Goal: Task Accomplishment & Management: Complete application form

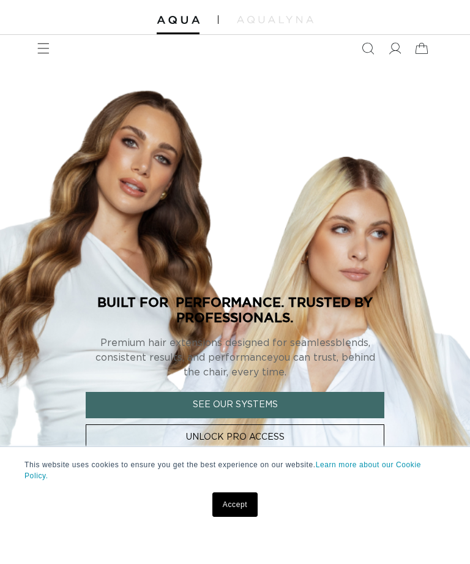
scroll to position [31, 0]
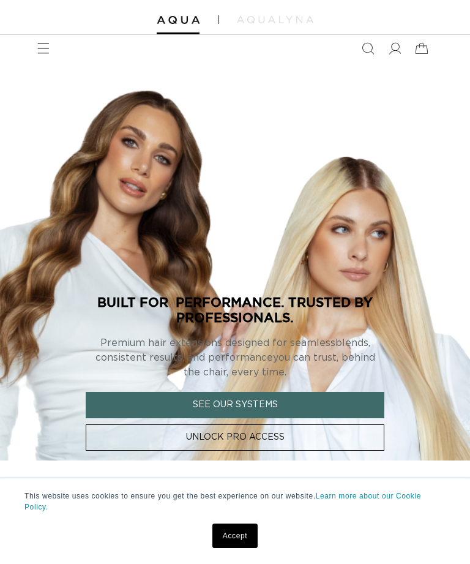
click at [357, 437] on link "Unlock Pro Access" at bounding box center [235, 438] width 299 height 26
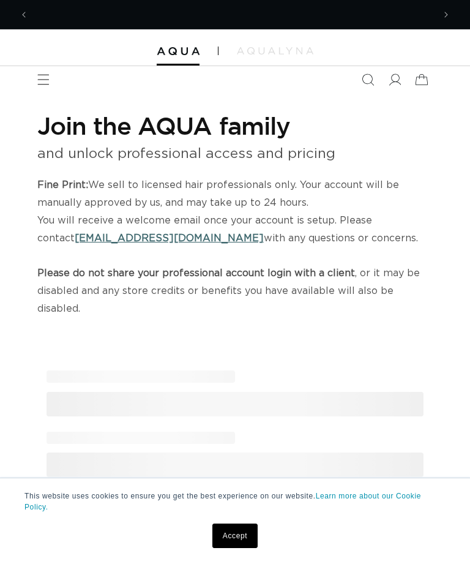
select select "US"
select select "[GEOGRAPHIC_DATA]"
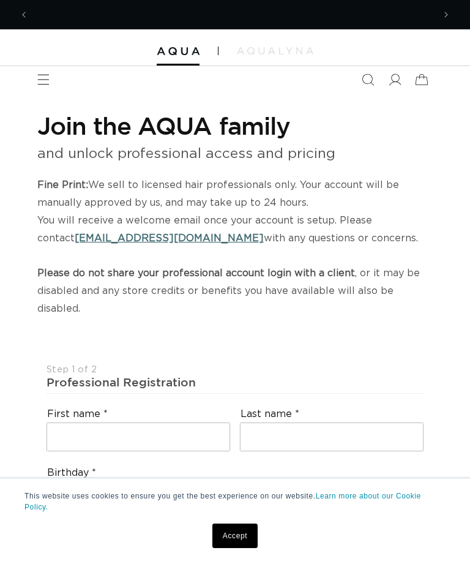
scroll to position [17, 0]
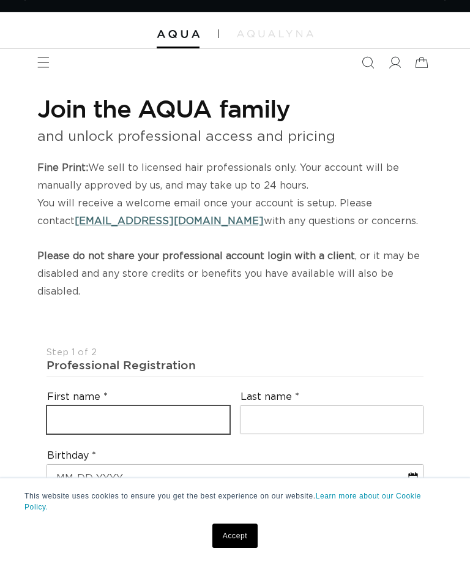
click at [116, 406] on input "text" at bounding box center [138, 420] width 183 height 28
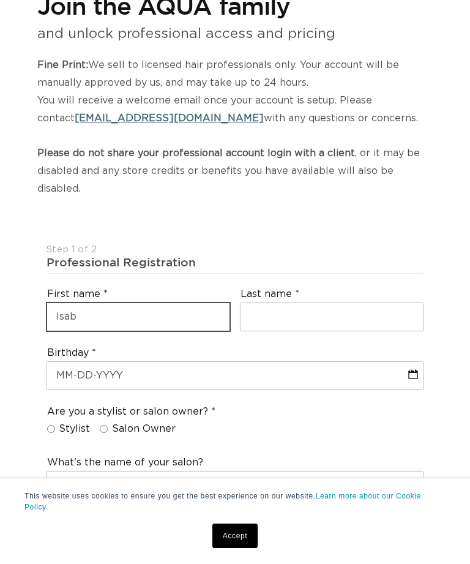
scroll to position [0, 811]
type input "Isabela"
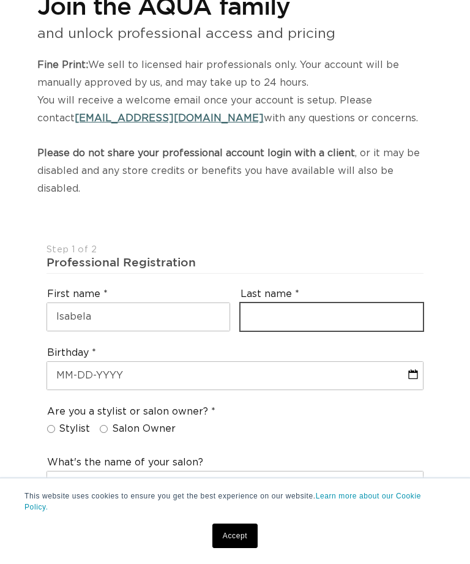
click at [397, 316] on input "text" at bounding box center [332, 317] width 183 height 28
type input "[PERSON_NAME]"
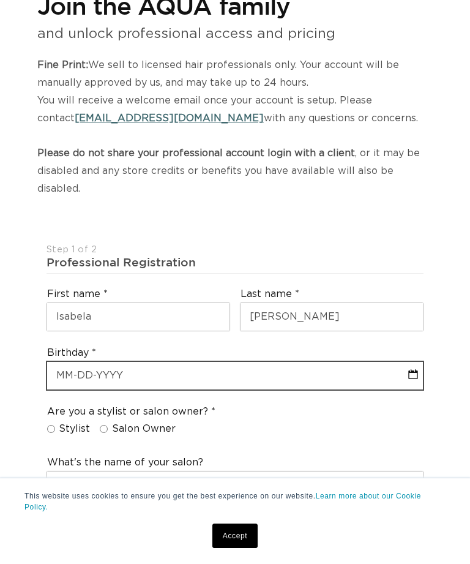
click at [334, 371] on input "text" at bounding box center [235, 376] width 376 height 28
select select "9"
select select "2025"
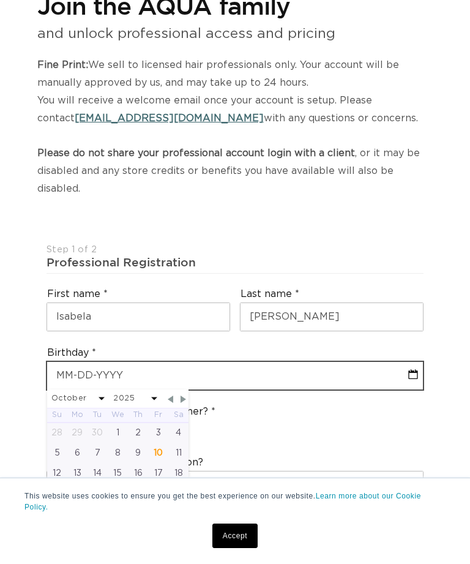
type input "0"
select select "9"
select select "2025"
type input "02"
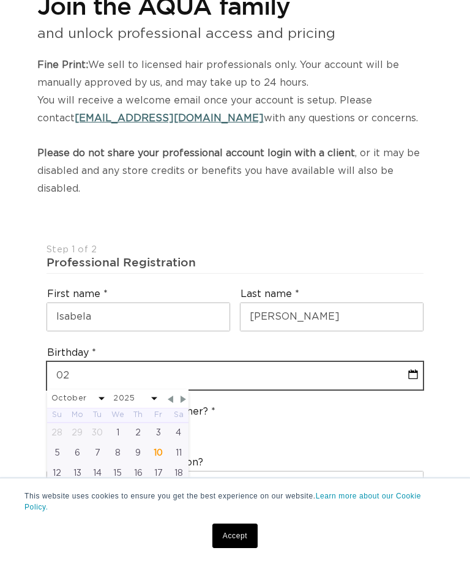
select select "9"
select select "2025"
select select "9"
select select "2025"
type input "02-0"
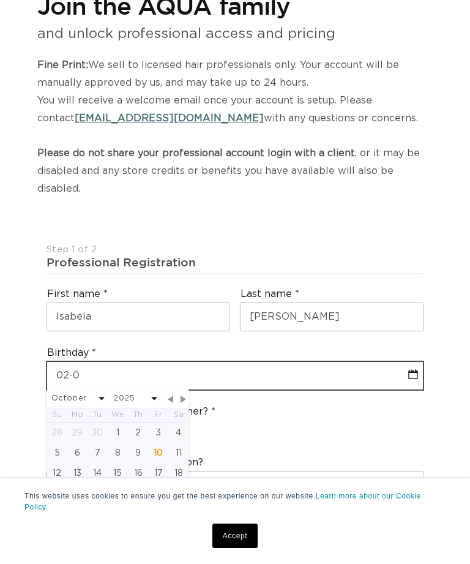
select select "9"
select select "2025"
type input "[PHONE_NUMBER]"
select select "9"
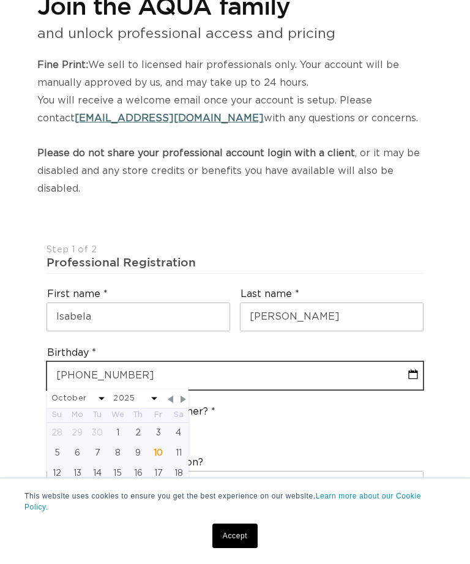
select select "2025"
type input "[DATE]"
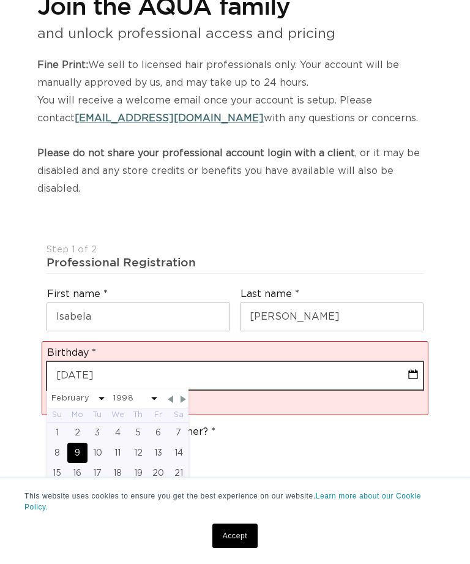
select select "1"
select select "1998"
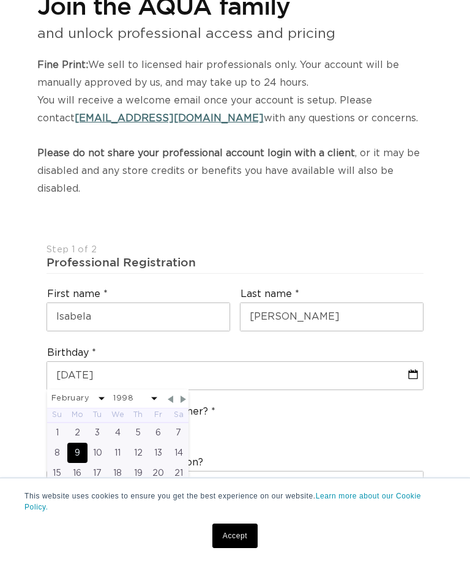
scroll to position [0, 406]
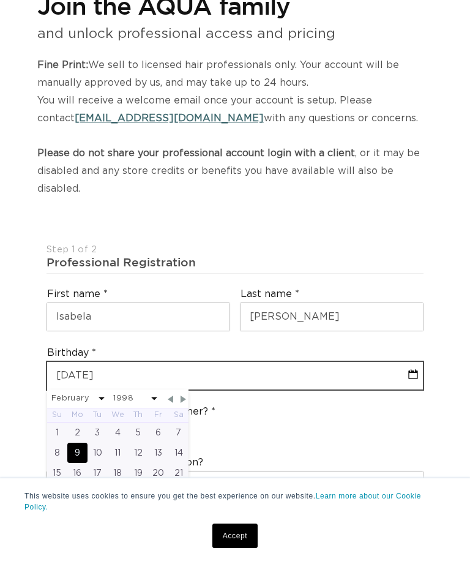
type input "[DATE]"
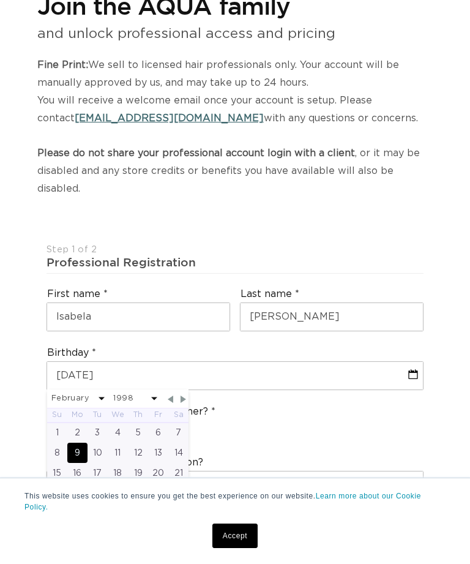
click at [427, 415] on div "Are you a stylist or salon owner? Stylist Salon Owner" at bounding box center [235, 423] width 387 height 47
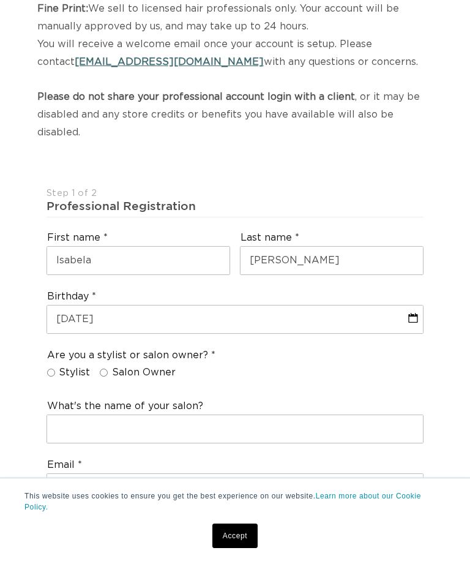
scroll to position [0, 0]
click at [105, 366] on label "Salon Owner" at bounding box center [138, 372] width 76 height 13
click at [105, 369] on input "Salon Owner" at bounding box center [104, 373] width 8 height 8
radio input "true"
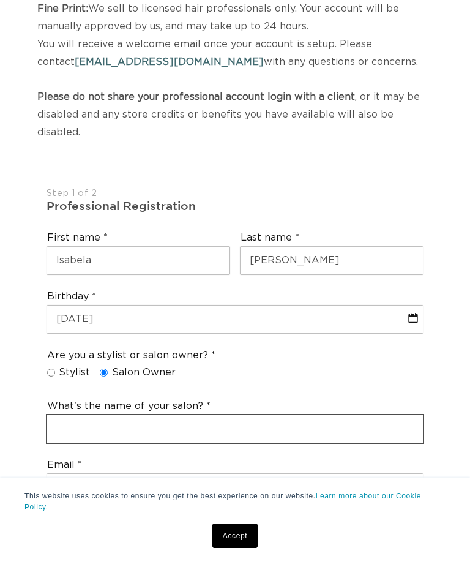
click at [348, 425] on input "text" at bounding box center [235, 429] width 376 height 28
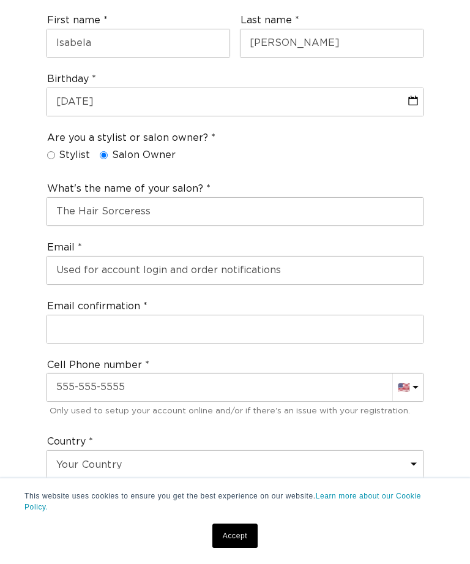
scroll to position [0, 811]
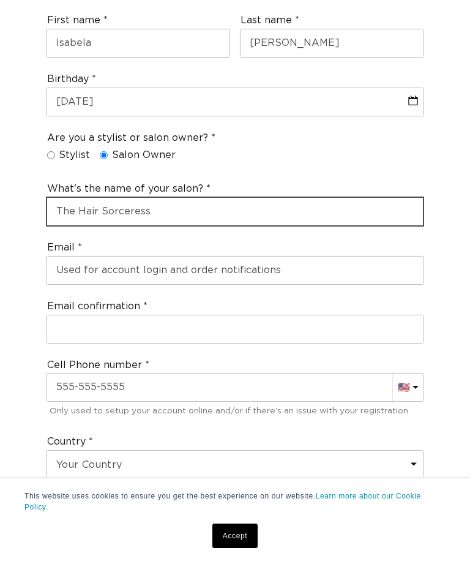
type input "The Hair Sorceress"
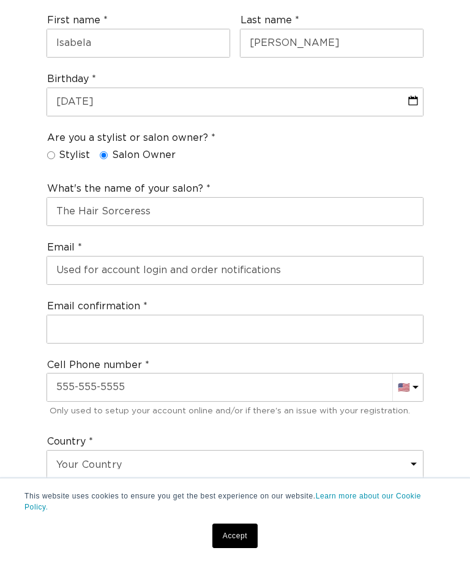
click at [52, 151] on input "Stylist" at bounding box center [51, 155] width 8 height 8
radio input "true"
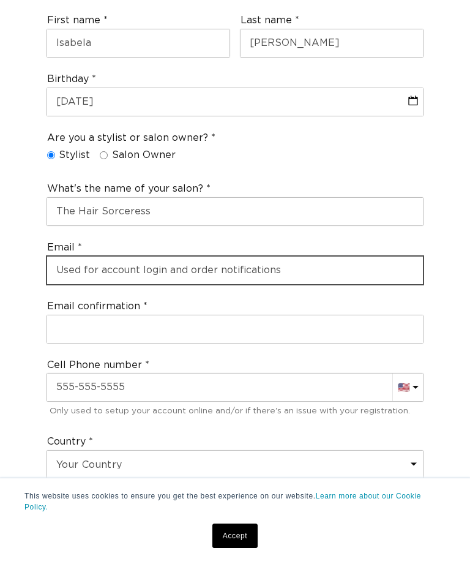
click at [335, 259] on input "email" at bounding box center [235, 271] width 376 height 28
type input "[EMAIL_ADDRESS][DOMAIN_NAME]"
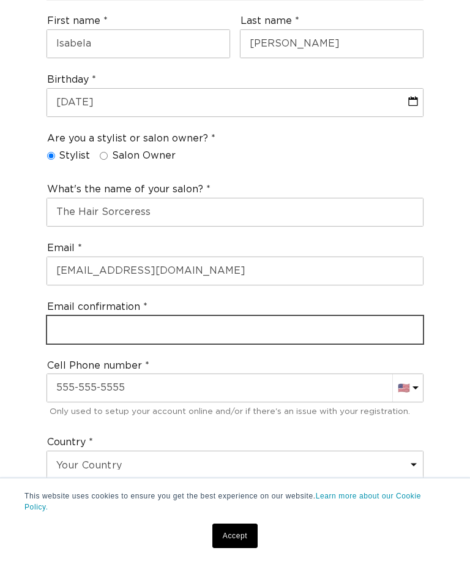
click at [314, 316] on input "email" at bounding box center [235, 330] width 376 height 28
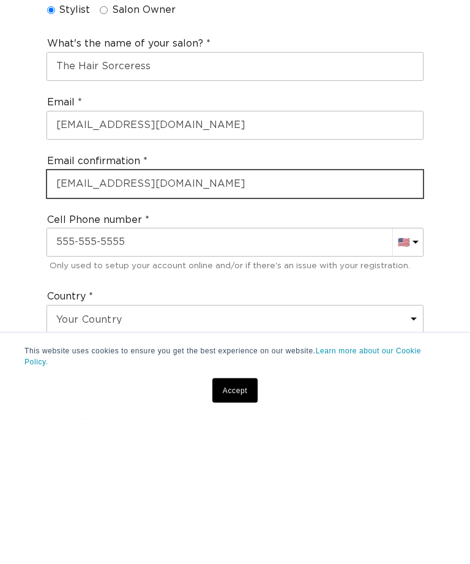
type input "[EMAIL_ADDRESS][DOMAIN_NAME]"
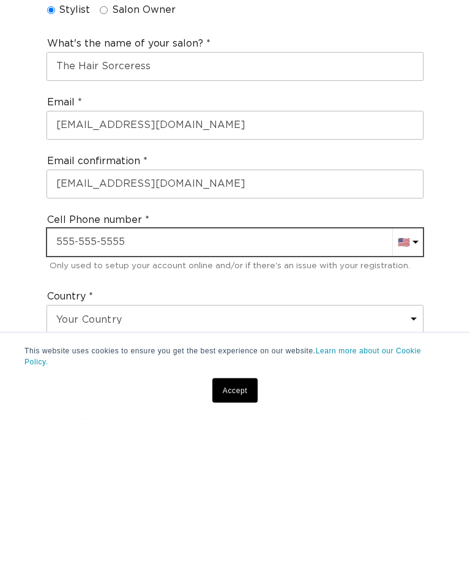
click at [290, 374] on input "text" at bounding box center [235, 388] width 376 height 28
type input "[PHONE_NUMBER]"
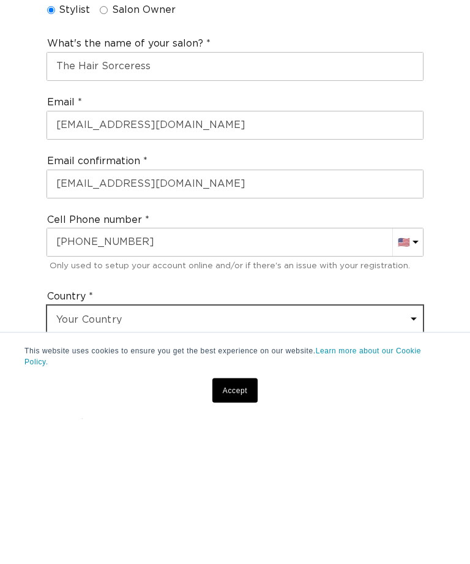
click at [254, 451] on select "Your Country [GEOGRAPHIC_DATA] [GEOGRAPHIC_DATA] [GEOGRAPHIC_DATA] [GEOGRAPHIC_…" at bounding box center [235, 465] width 376 height 28
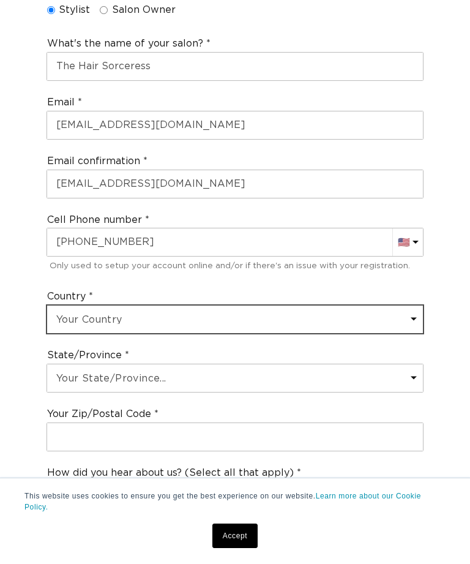
scroll to position [0, 0]
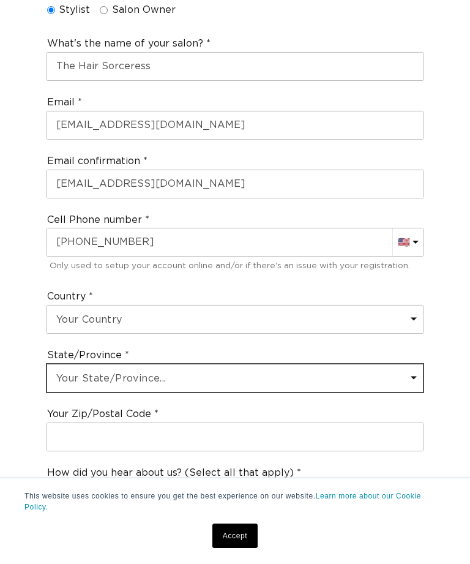
click at [285, 367] on select "Your State/Province... [US_STATE] [US_STATE] [US_STATE] [US_STATE] [US_STATE] […" at bounding box center [235, 378] width 376 height 28
select select "[US_STATE]"
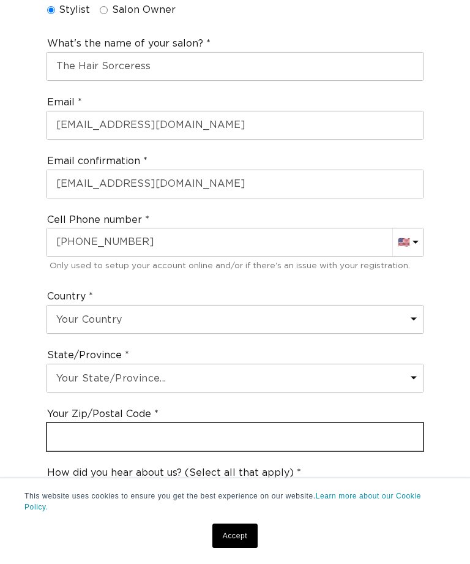
click at [246, 428] on input "text" at bounding box center [235, 437] width 376 height 28
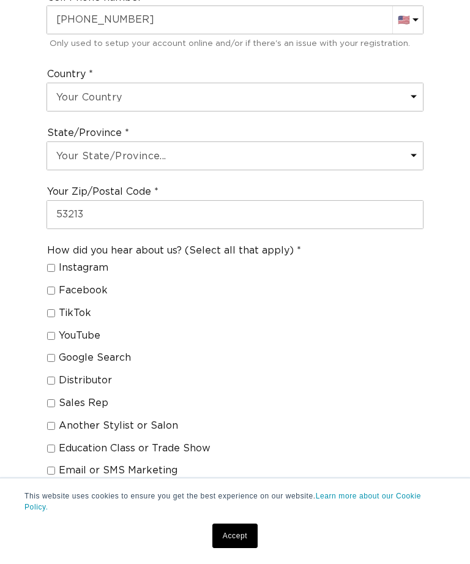
scroll to position [0, 406]
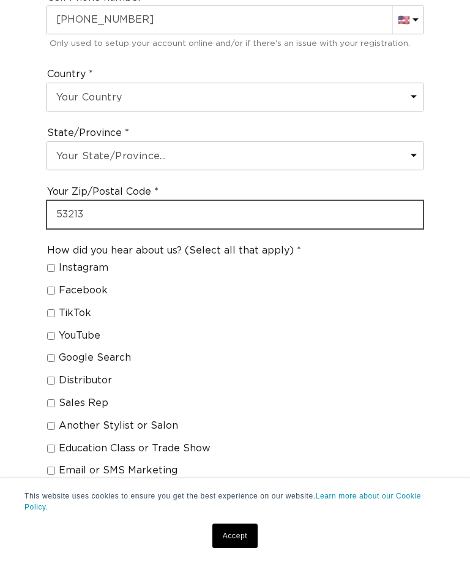
type input "53213"
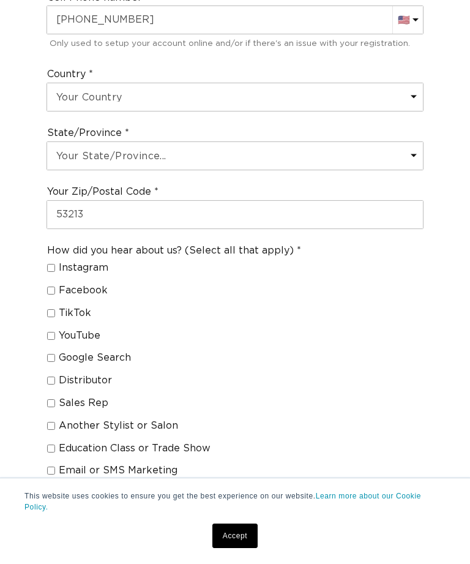
click at [47, 422] on input "Another Stylist or Salon" at bounding box center [51, 426] width 8 height 8
checkbox input "true"
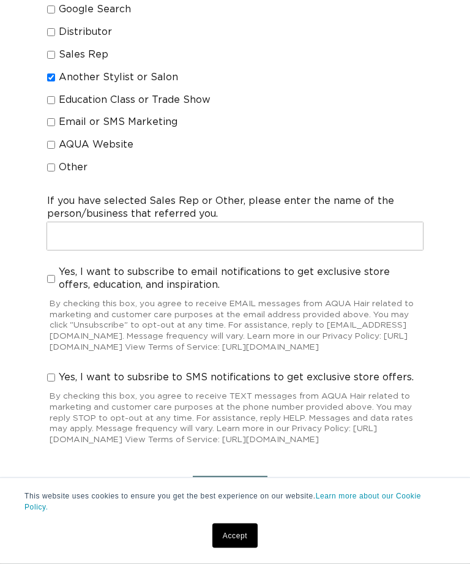
scroll to position [1110, 0]
click at [50, 275] on input "Yes, I want to subscribe to email notifications to get exclusive store offers, …" at bounding box center [51, 279] width 8 height 8
checkbox input "true"
click at [47, 373] on input "Yes, I want to subsribe to SMS notifications to get exclusive store offers." at bounding box center [51, 377] width 8 height 8
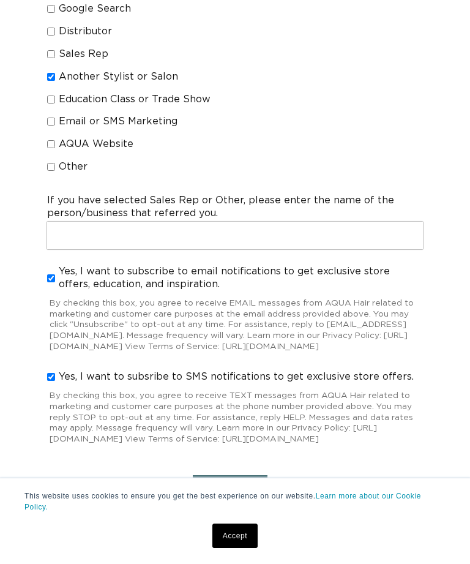
checkbox input "true"
click at [49, 274] on input "Yes, I want to subscribe to email notifications to get exclusive store offers, …" at bounding box center [51, 278] width 8 height 8
checkbox input "false"
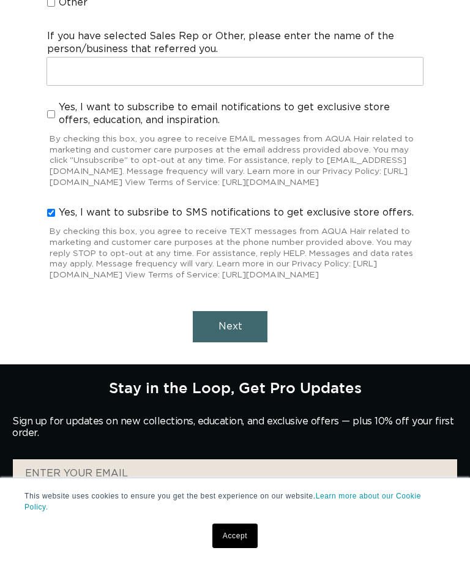
scroll to position [0, 0]
click at [235, 330] on span "Next" at bounding box center [231, 327] width 24 height 10
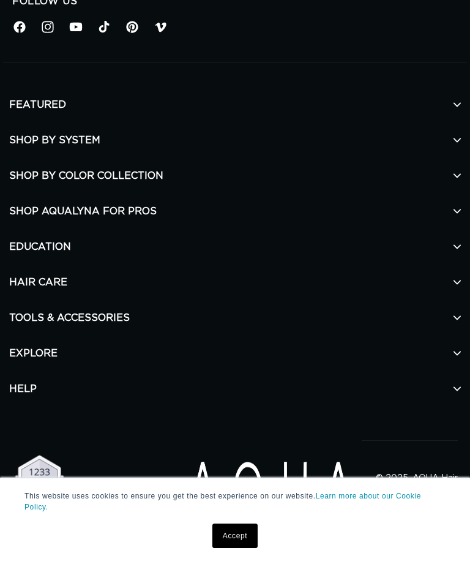
scroll to position [1389, 0]
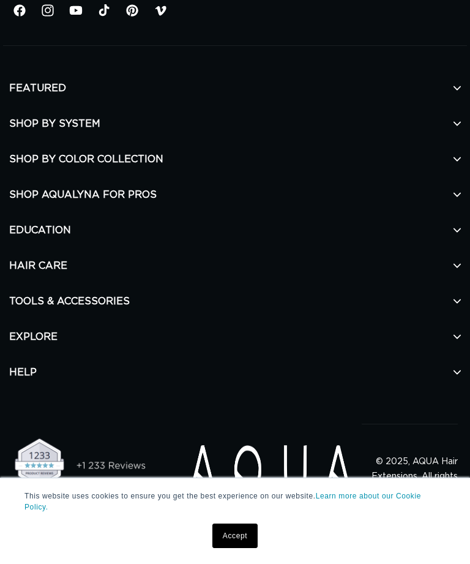
click at [233, 548] on link "Accept" at bounding box center [235, 536] width 45 height 25
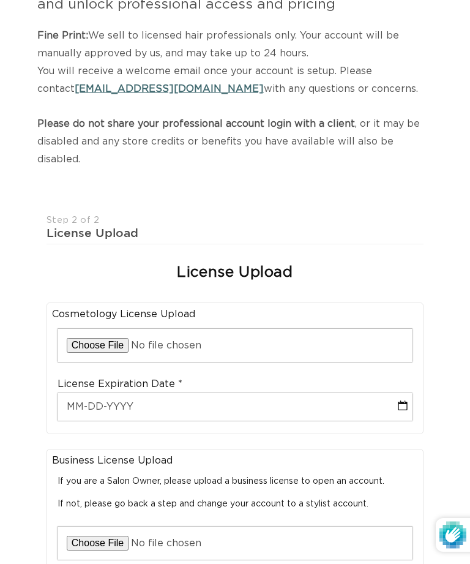
scroll to position [0, 0]
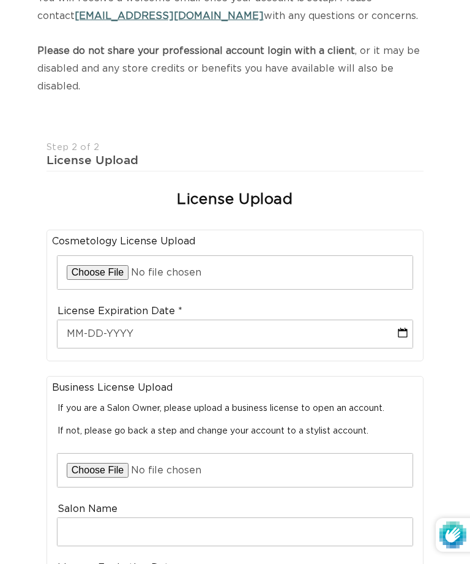
click at [92, 265] on input "file" at bounding box center [235, 272] width 355 height 33
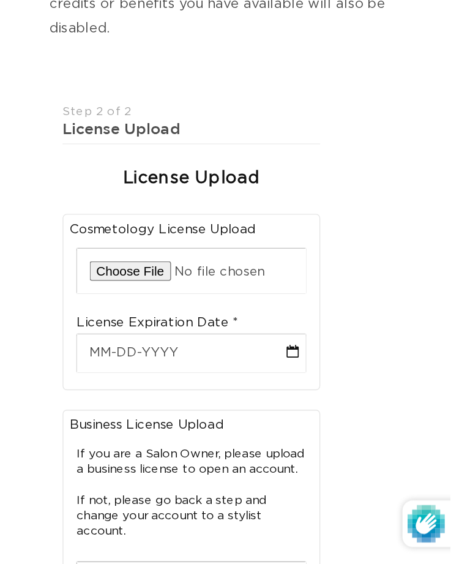
scroll to position [222, 0]
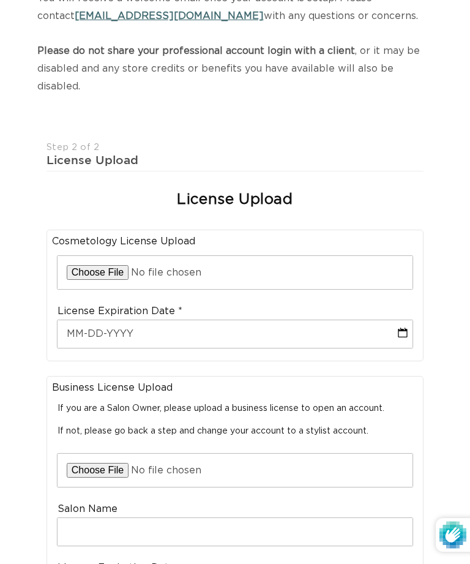
click at [108, 261] on input "file" at bounding box center [235, 272] width 355 height 33
type input "C:\fakepath\2027EXP Cos License .pdf"
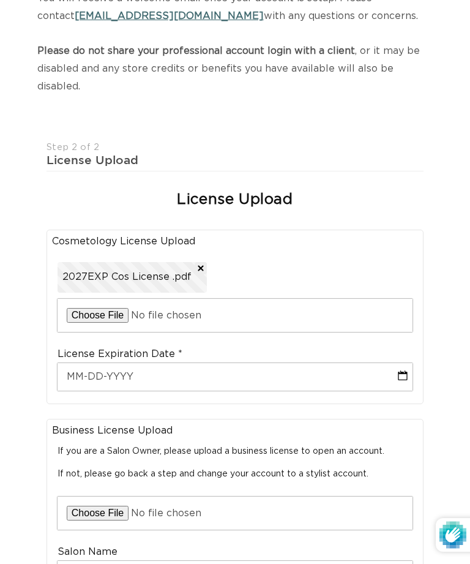
scroll to position [0, 811]
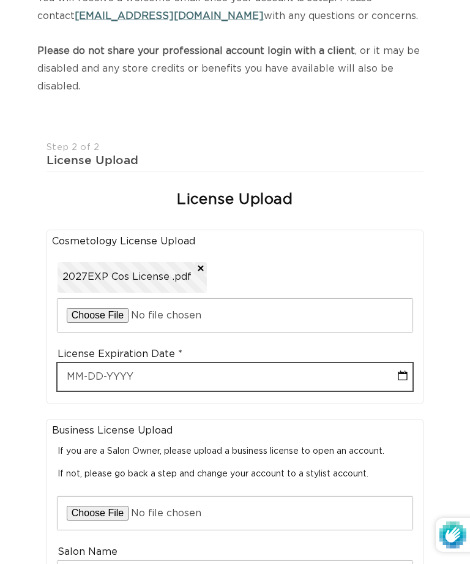
click at [258, 364] on input "text" at bounding box center [235, 377] width 355 height 28
select select "9"
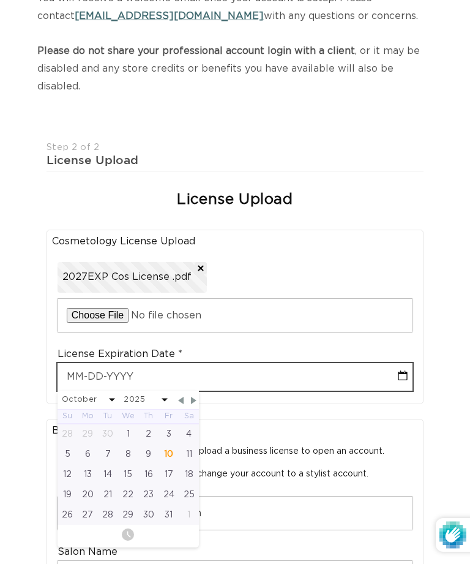
type input "0"
select select "9"
type input "03"
select select "9"
type input "03-3"
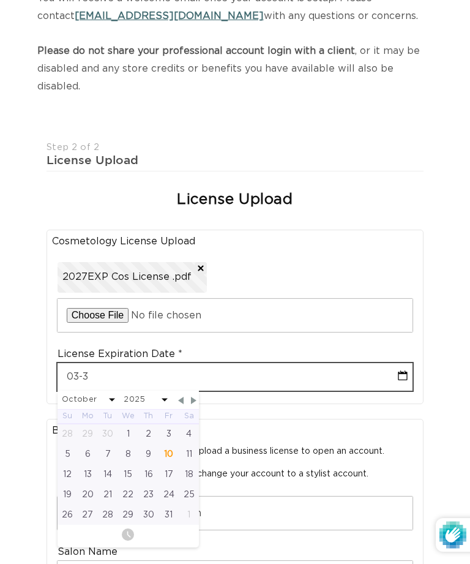
select select "9"
type input "03-31"
select select "9"
type input "03-31-2"
select select "9"
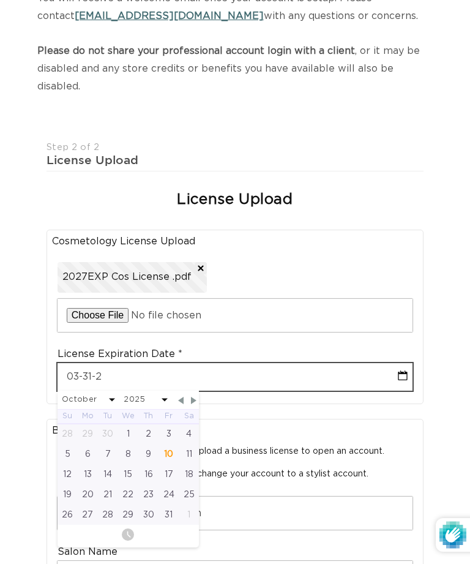
scroll to position [0, 0]
type input "[DATE]"
select select "9"
type input "[PHONE_NUMBER]"
select select "9"
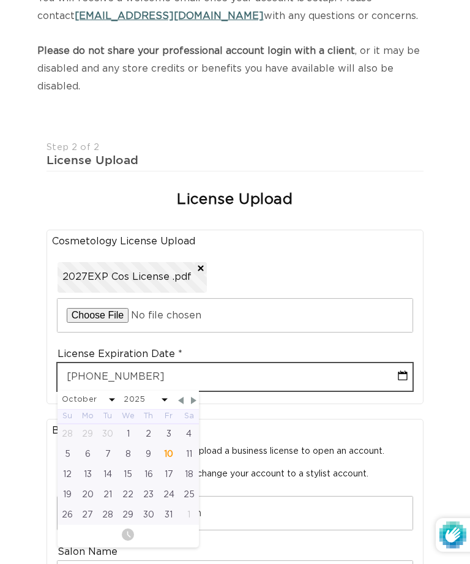
type input "[DATE]"
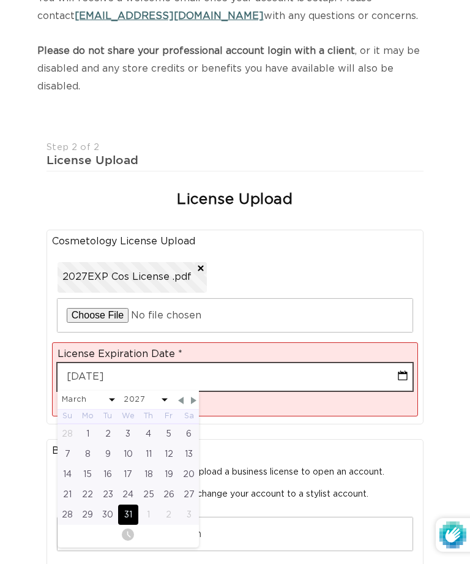
select select "2"
select select "2027"
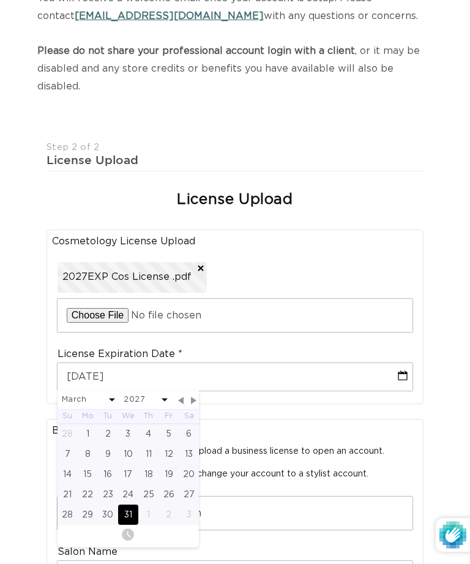
scroll to position [0, 406]
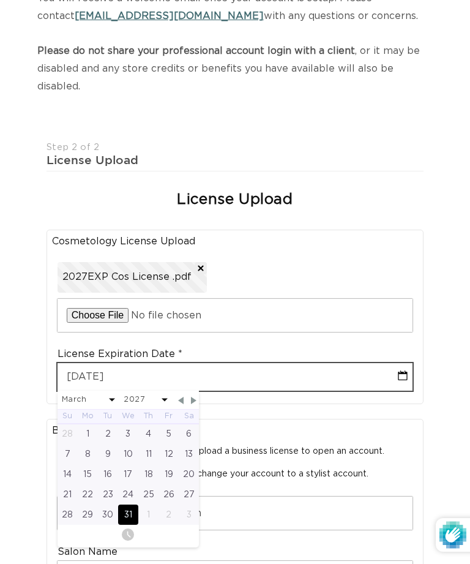
type input "[DATE]"
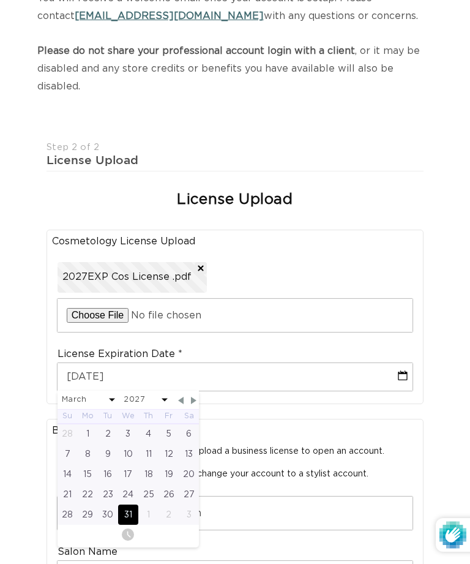
click at [428, 454] on div "Business License Upload If you are a Salon Owner, please upload a business lice…" at bounding box center [235, 543] width 387 height 262
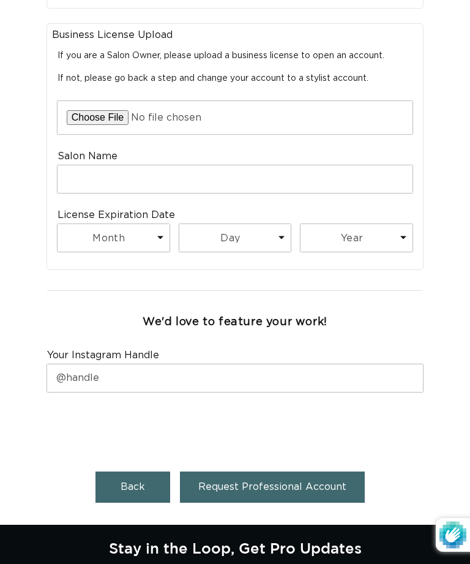
scroll to position [0, 0]
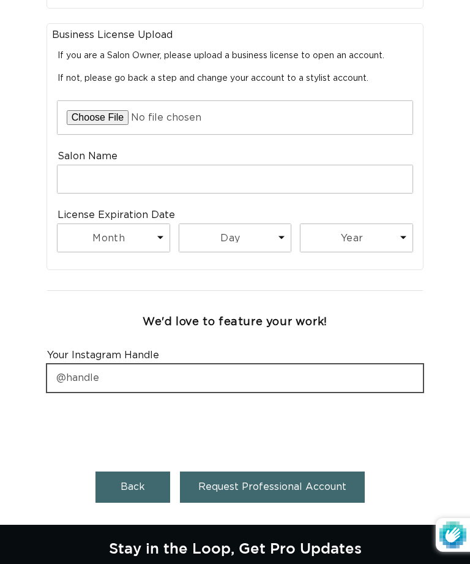
click at [328, 364] on input "text" at bounding box center [235, 378] width 376 height 28
type input "@thehairsorceress_mke"
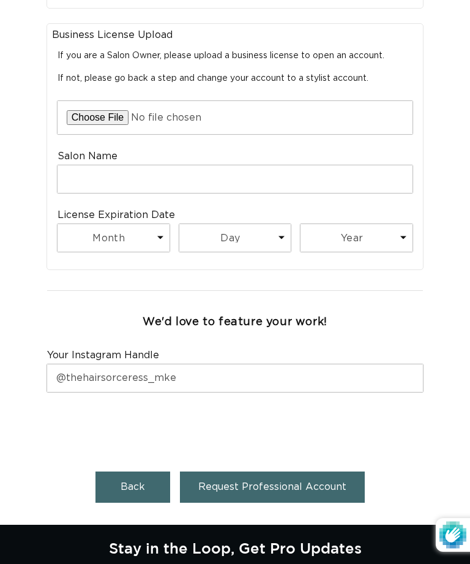
click at [324, 482] on span "Request Professional Account" at bounding box center [272, 487] width 148 height 10
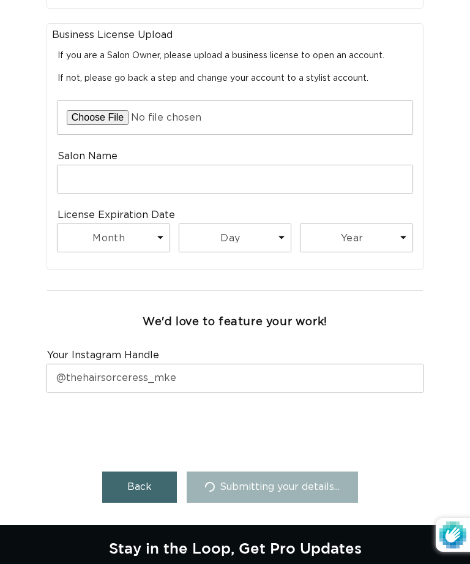
scroll to position [0, 0]
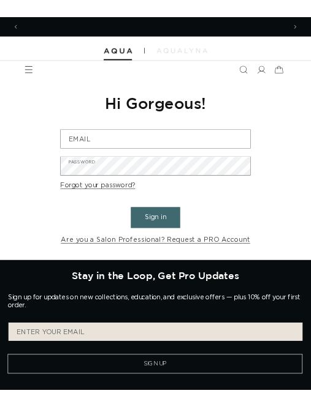
scroll to position [0, 406]
